Goal: Communication & Community: Answer question/provide support

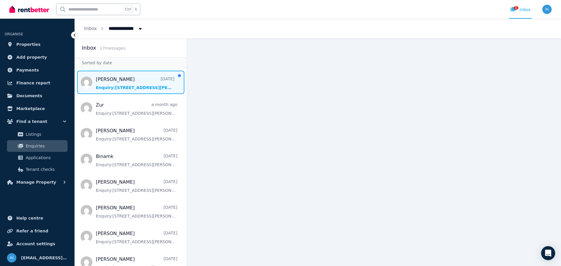
click at [106, 83] on span "Message list" at bounding box center [131, 82] width 112 height 23
